Goal: Task Accomplishment & Management: Use online tool/utility

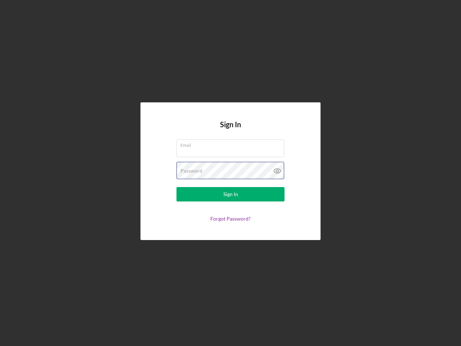
click at [230, 173] on div "Password" at bounding box center [230, 171] width 108 height 18
click at [277, 171] on icon at bounding box center [277, 171] width 18 height 18
